Goal: Task Accomplishment & Management: Complete application form

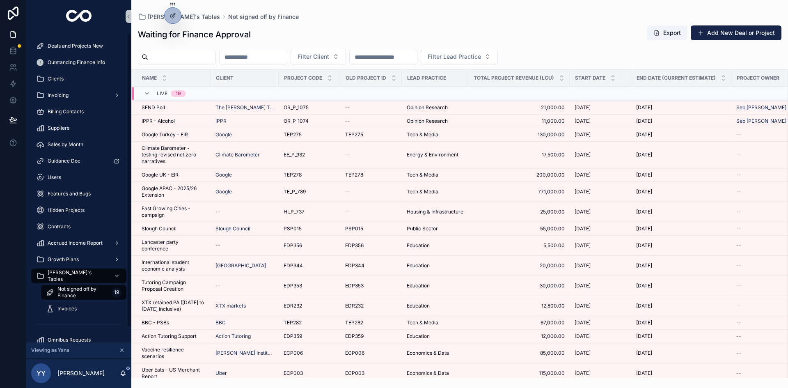
scroll to position [59, 0]
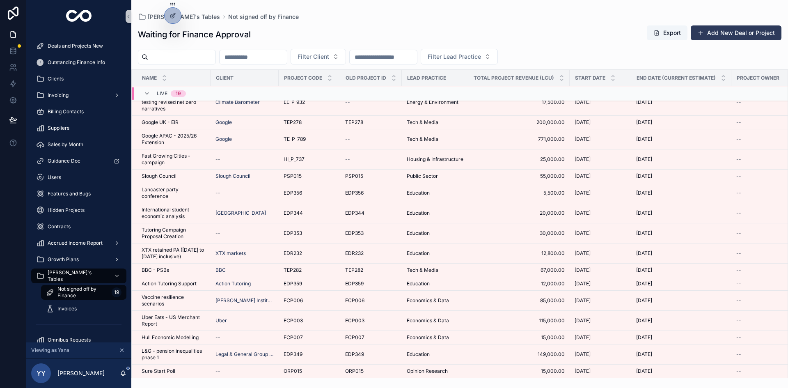
click at [733, 30] on button "Add New Deal or Project" at bounding box center [735, 32] width 91 height 15
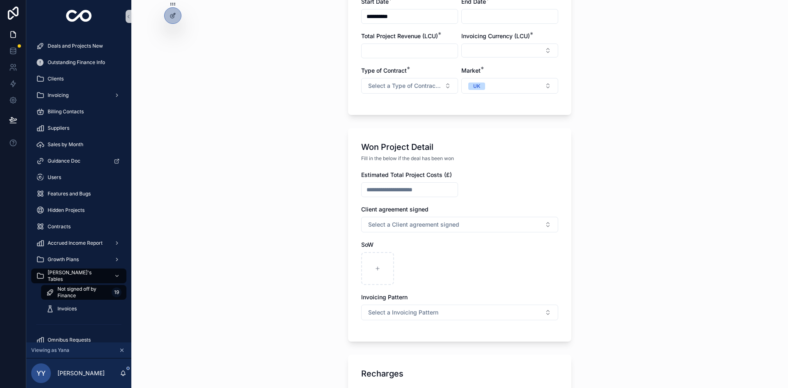
scroll to position [41, 0]
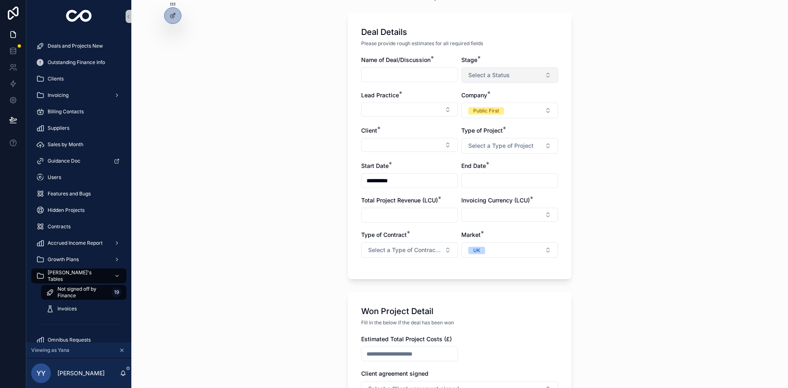
click at [492, 78] on span "Select a Status" at bounding box center [488, 75] width 41 height 8
click at [480, 106] on div "Discussion" at bounding box center [478, 107] width 25 height 7
click at [282, 126] on div "**********" at bounding box center [459, 153] width 656 height 388
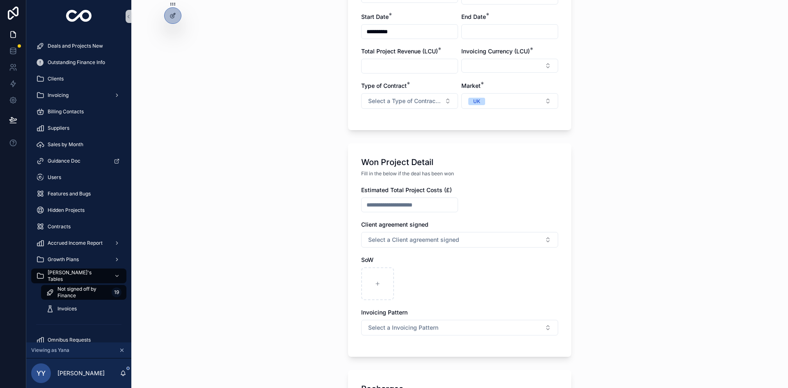
scroll to position [0, 0]
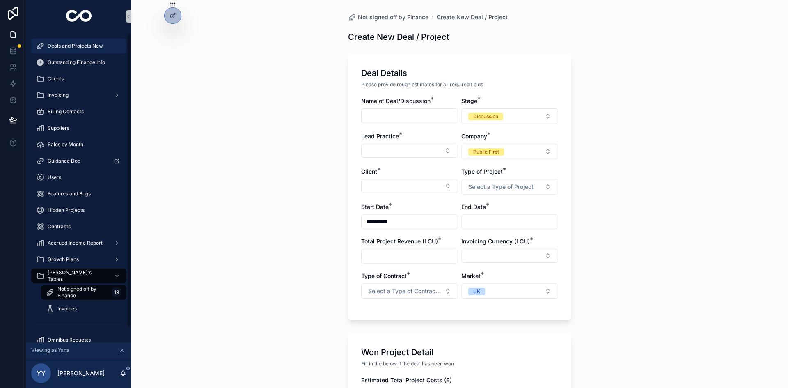
click at [59, 44] on span "Deals and Projects New" at bounding box center [75, 46] width 55 height 7
